Goal: Task Accomplishment & Management: Manage account settings

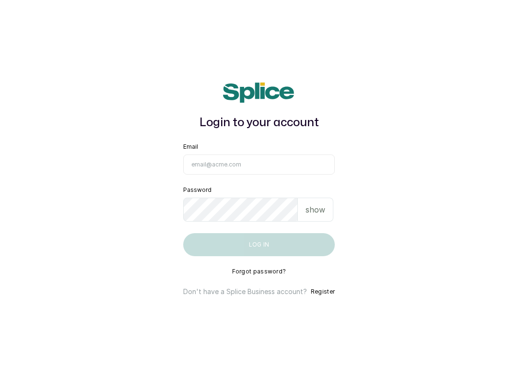
click at [290, 166] on input "Email" at bounding box center [259, 165] width 152 height 20
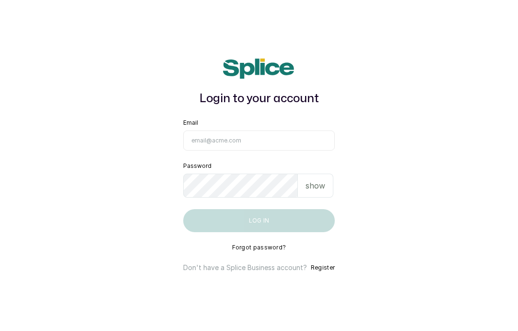
type input "info@taupesalon.com"
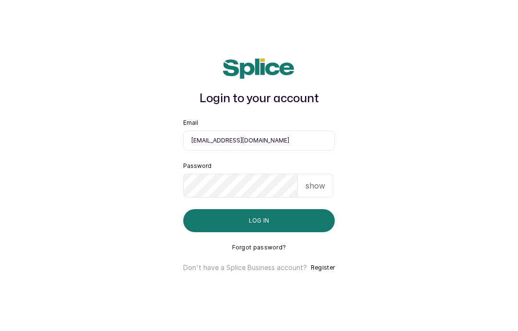
click at [269, 232] on button "Log in" at bounding box center [259, 220] width 152 height 23
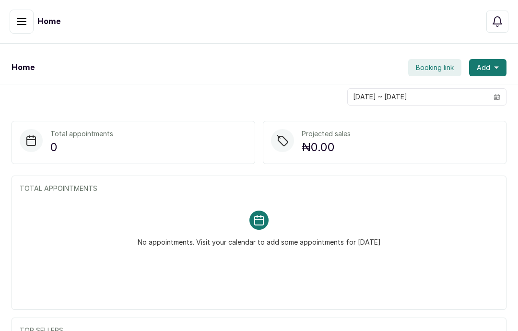
click at [22, 23] on icon "button" at bounding box center [22, 22] width 12 height 12
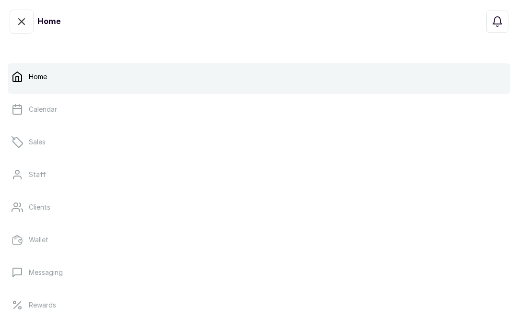
click at [44, 108] on p "Calendar" at bounding box center [43, 110] width 28 height 10
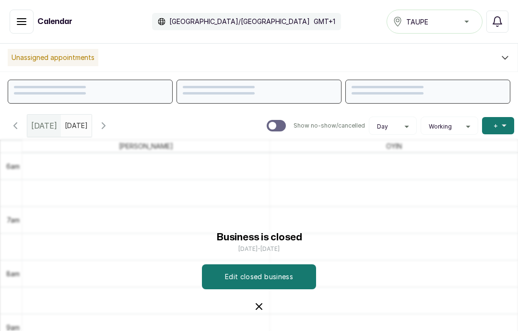
scroll to position [44, 0]
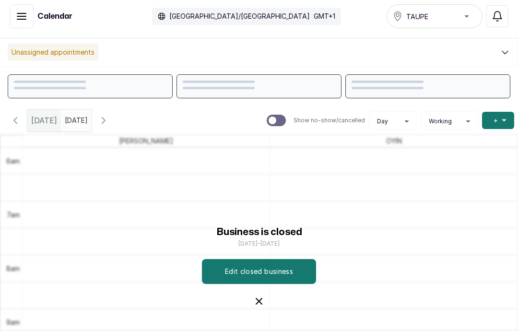
click at [463, 243] on div "Business is closed [DATE] - [DATE] Edit closed business" at bounding box center [259, 265] width 518 height 266
click at [265, 275] on div "Business is closed [DATE] - [DATE] Edit closed business" at bounding box center [258, 266] width 157 height 83
click at [265, 274] on div "Business is closed [DATE] - [DATE] Edit closed business" at bounding box center [258, 266] width 157 height 83
click at [264, 296] on icon "button" at bounding box center [259, 302] width 12 height 12
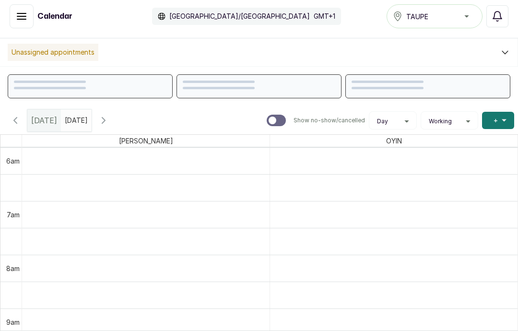
click at [115, 109] on button "Show no-show/cancelled" at bounding box center [103, 120] width 23 height 23
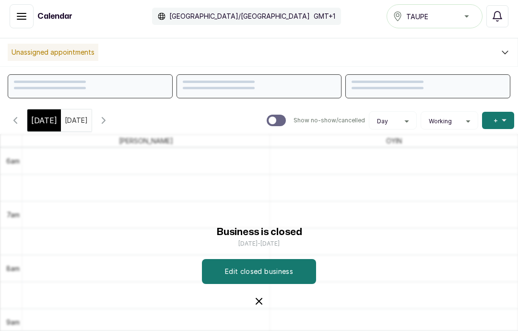
click at [109, 115] on icon "button" at bounding box center [104, 121] width 12 height 12
click at [115, 109] on button "Show no-show/cancelled" at bounding box center [103, 120] width 23 height 23
click at [109, 115] on icon "button" at bounding box center [104, 121] width 12 height 12
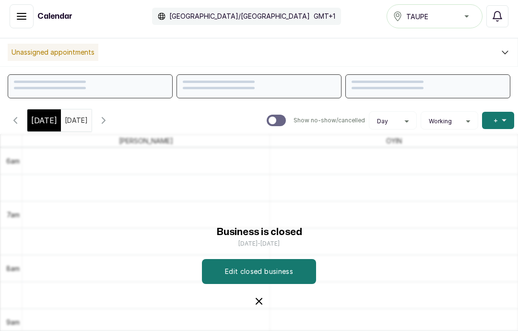
click at [115, 109] on button "Show no-show/cancelled" at bounding box center [103, 120] width 23 height 23
click at [109, 115] on icon "button" at bounding box center [104, 121] width 12 height 12
click at [105, 118] on icon "button" at bounding box center [103, 121] width 3 height 6
click at [115, 109] on button "Show no-show/cancelled" at bounding box center [103, 120] width 23 height 23
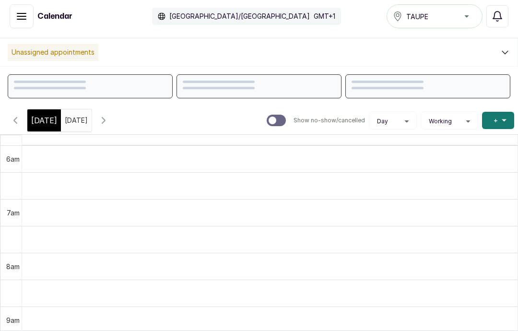
click at [115, 109] on button "Show no-show/cancelled" at bounding box center [103, 120] width 23 height 23
click at [109, 115] on icon "button" at bounding box center [104, 121] width 12 height 12
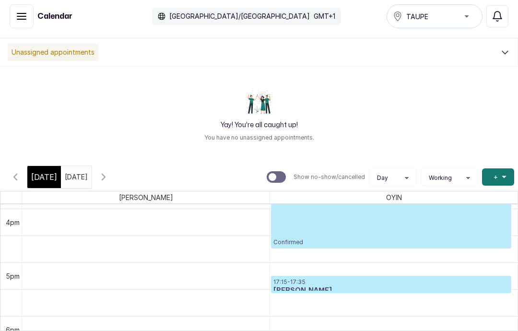
scroll to position [0, 0]
